Goal: Register for event/course

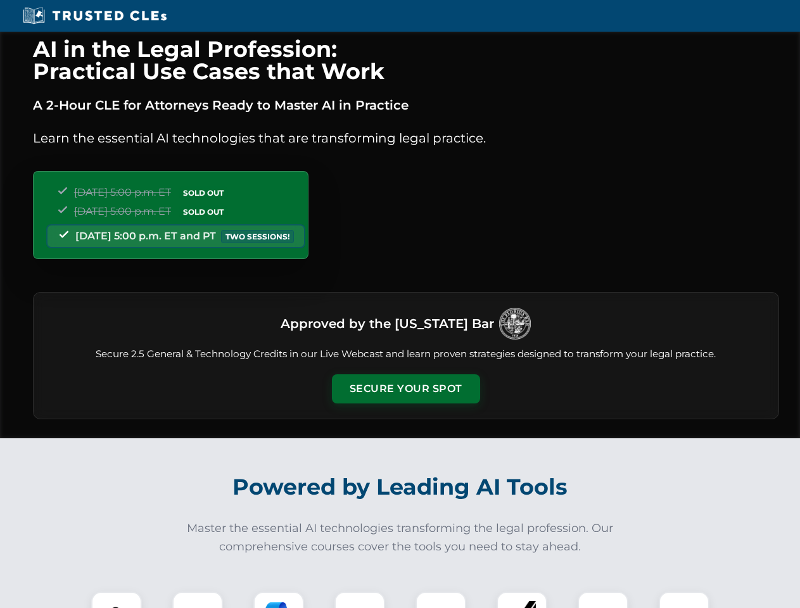
click at [406, 389] on button "Secure Your Spot" at bounding box center [406, 389] width 148 height 29
click at [117, 600] on img at bounding box center [116, 617] width 37 height 37
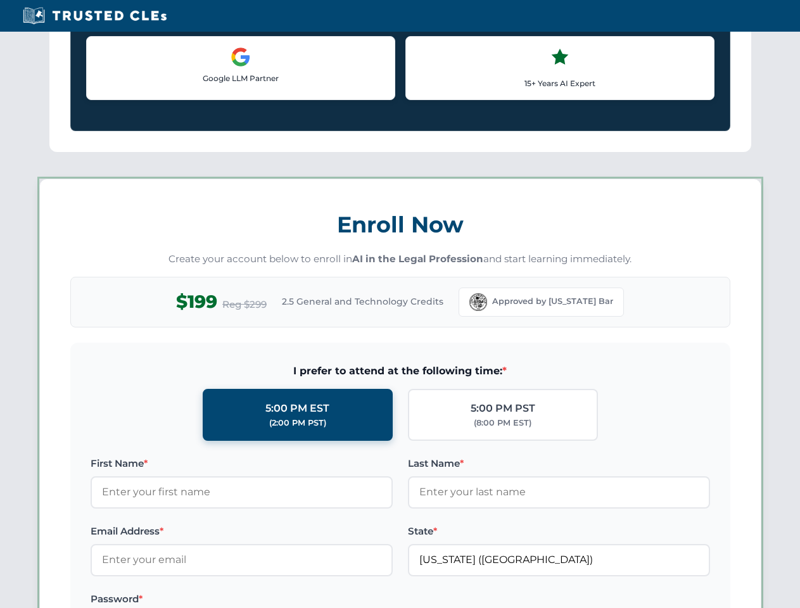
click at [279, 600] on div "AI in the Legal Profession: Practical Use Cases that Work A 2-Hour CLE for Atto…" at bounding box center [400, 594] width 800 height 2964
